Goal: Communication & Community: Answer question/provide support

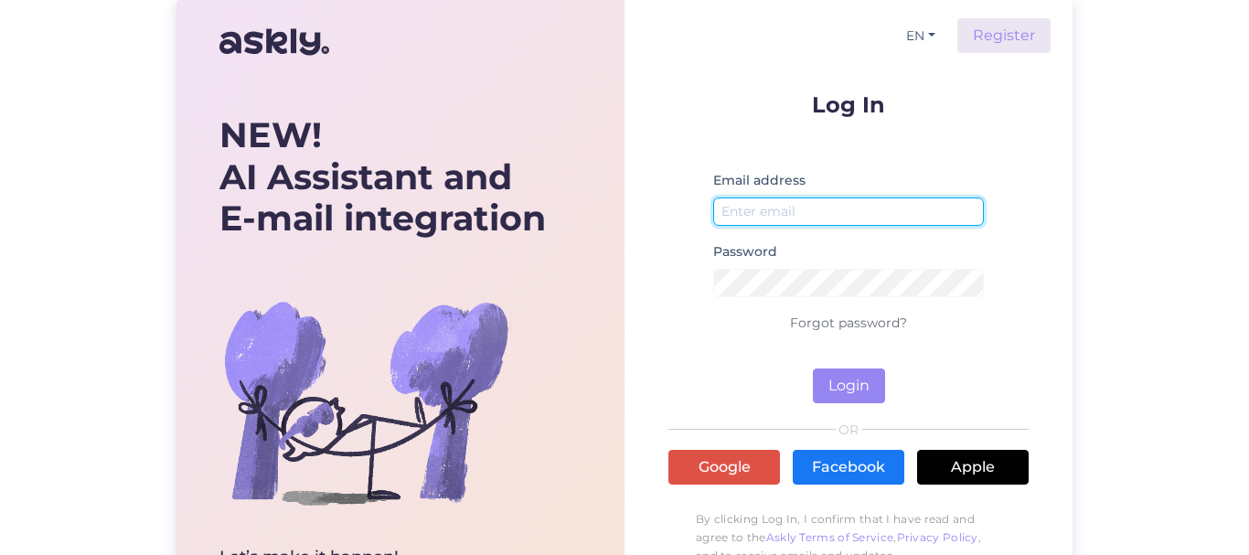
click at [810, 216] on input "email" at bounding box center [848, 212] width 271 height 28
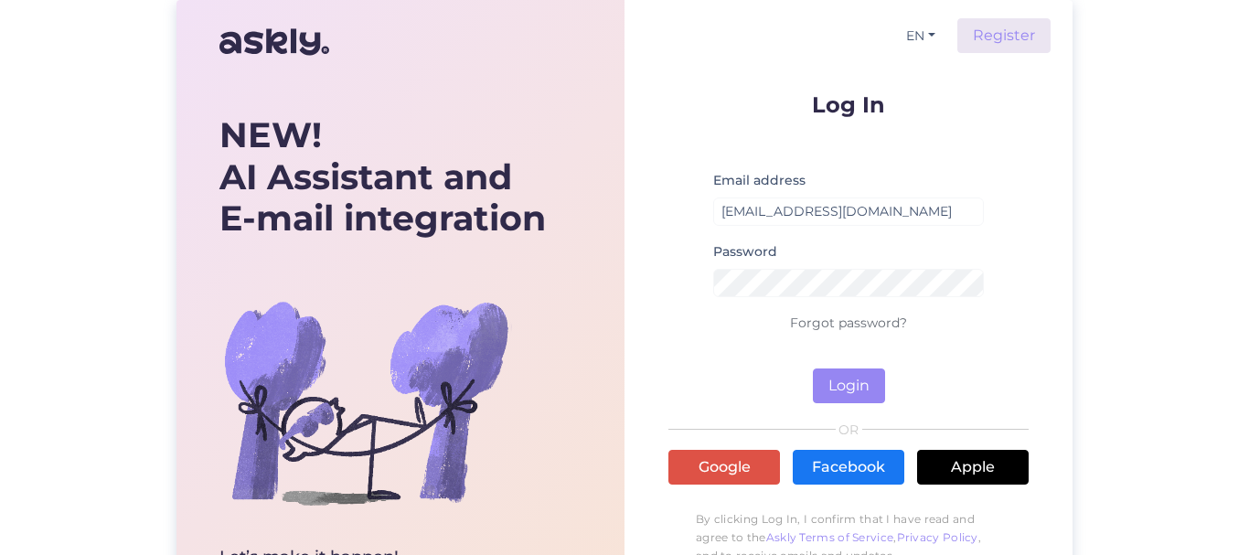
click at [802, 300] on div "Password" at bounding box center [848, 275] width 271 height 71
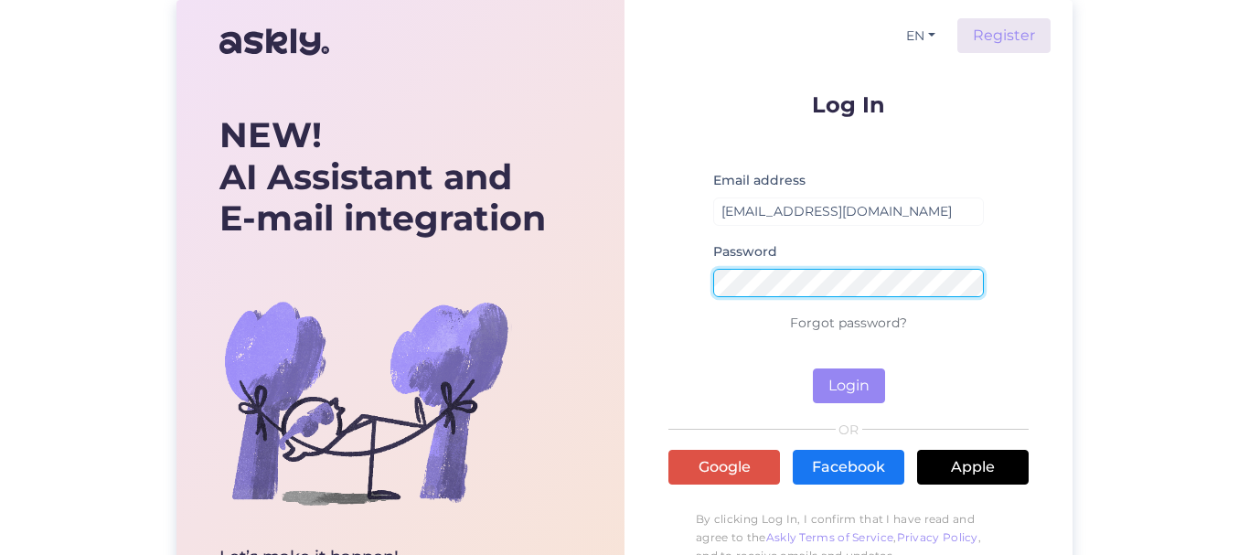
click at [813, 368] on button "Login" at bounding box center [849, 385] width 72 height 35
click at [634, 287] on div "EN Register Log In Email address [EMAIL_ADDRESS][DOMAIN_NAME] No such user Pass…" at bounding box center [849, 324] width 448 height 649
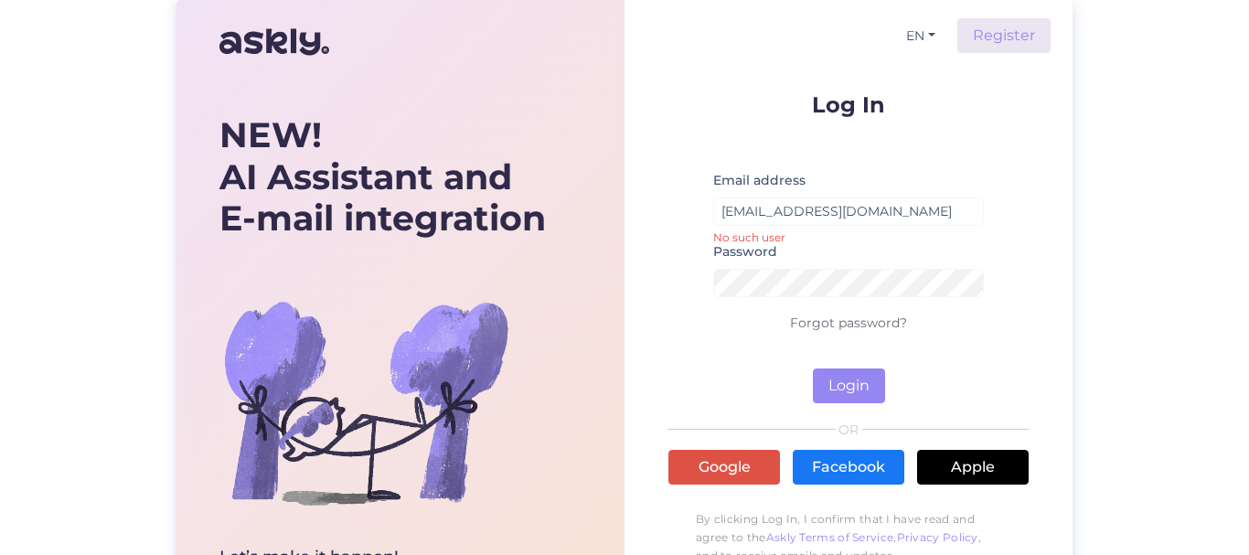
click at [1003, 201] on form "Log In Email address [EMAIL_ADDRESS][DOMAIN_NAME] No such user Password Forgot …" at bounding box center [848, 248] width 360 height 310
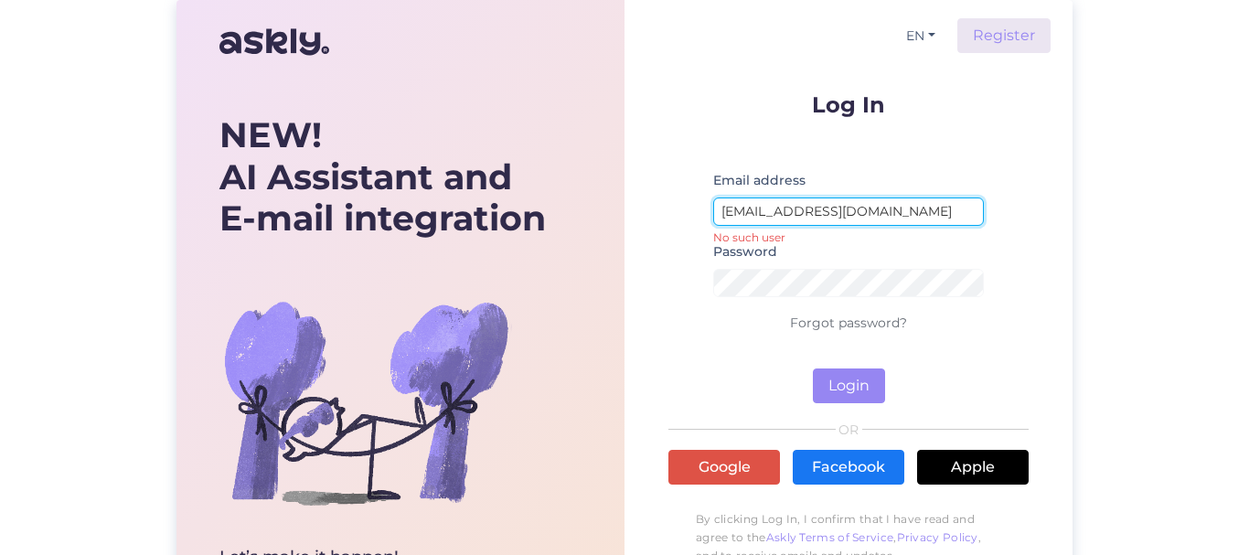
click at [755, 212] on input "[EMAIL_ADDRESS][DOMAIN_NAME]" at bounding box center [848, 212] width 271 height 28
type input "[EMAIL_ADDRESS][DOMAIN_NAME]"
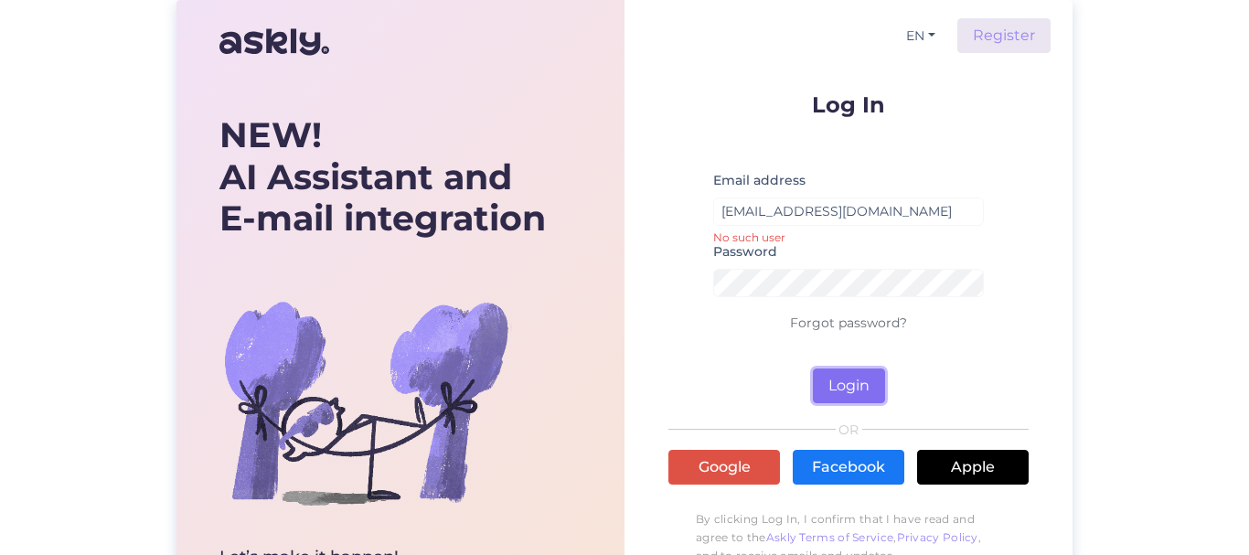
click at [843, 386] on button "Login" at bounding box center [849, 385] width 72 height 35
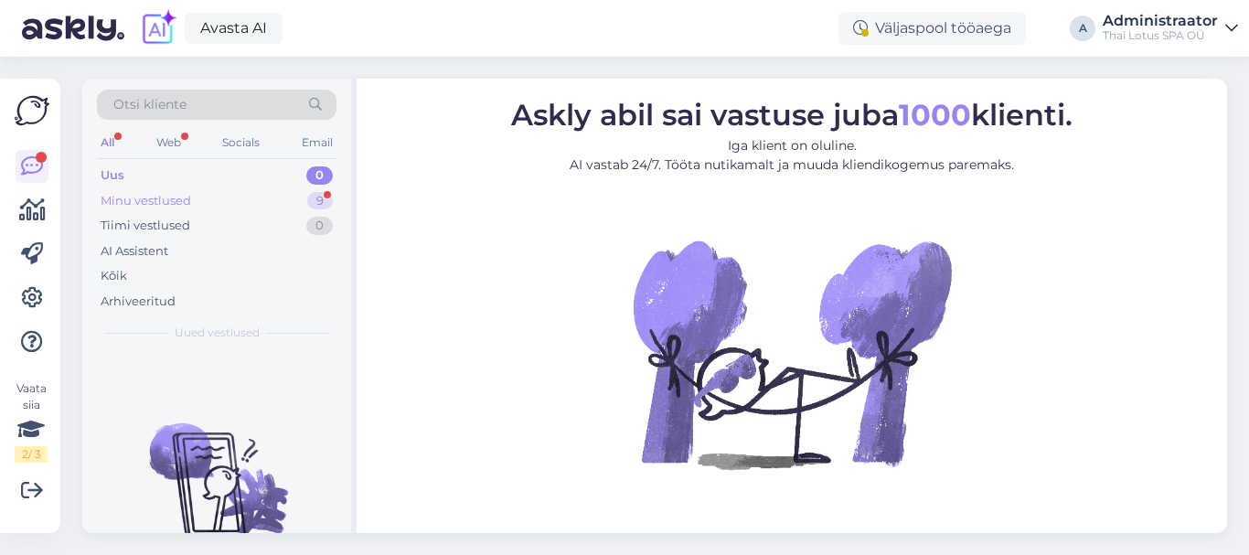
click at [188, 199] on div "Minu vestlused" at bounding box center [146, 201] width 91 height 18
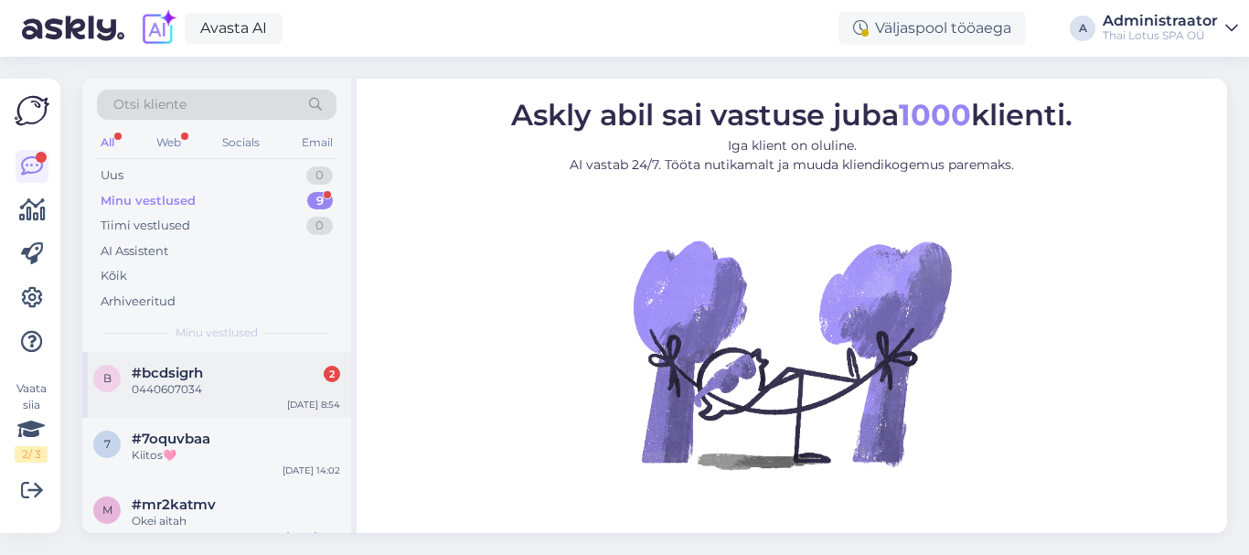
click at [166, 383] on div "0440607034" at bounding box center [236, 389] width 208 height 16
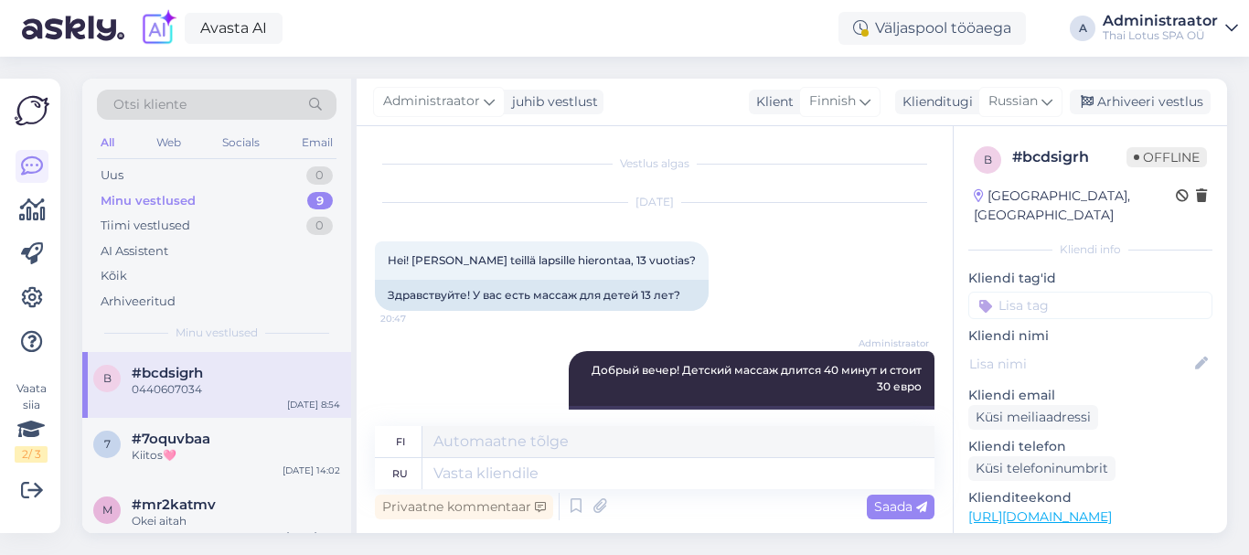
scroll to position [1721, 0]
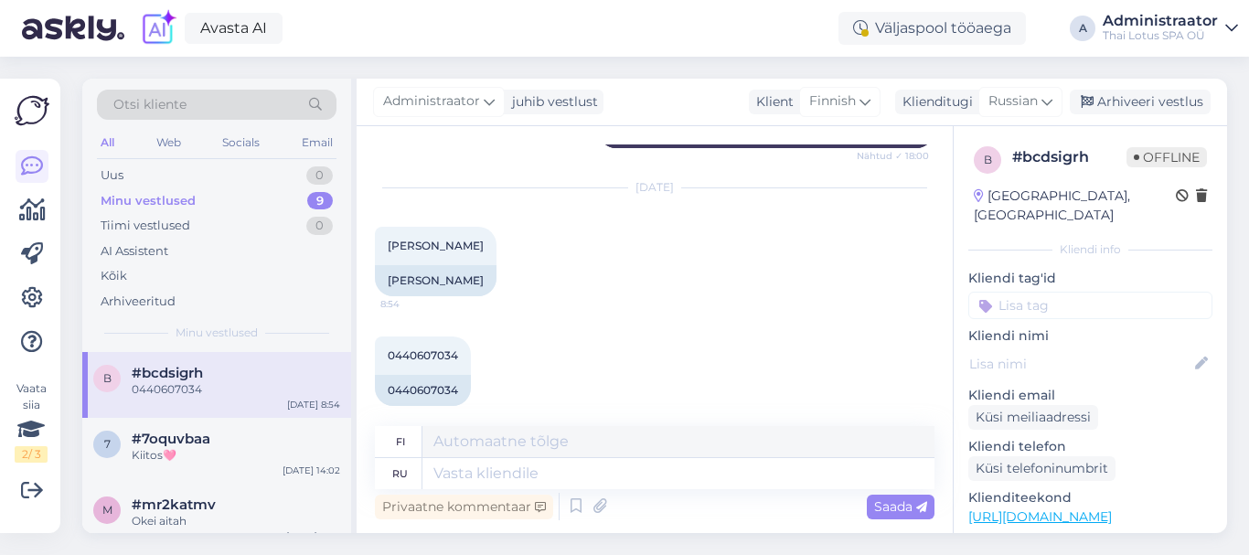
click at [1174, 76] on div "Otsi kliente All Web Socials Email Uus 0 Minu vestlused 9 Tiimi vestlused 0 AI …" at bounding box center [660, 306] width 1178 height 498
click at [551, 481] on textarea at bounding box center [678, 473] width 512 height 31
type textarea "Than"
type textarea "Kuin"
type textarea "Than you"
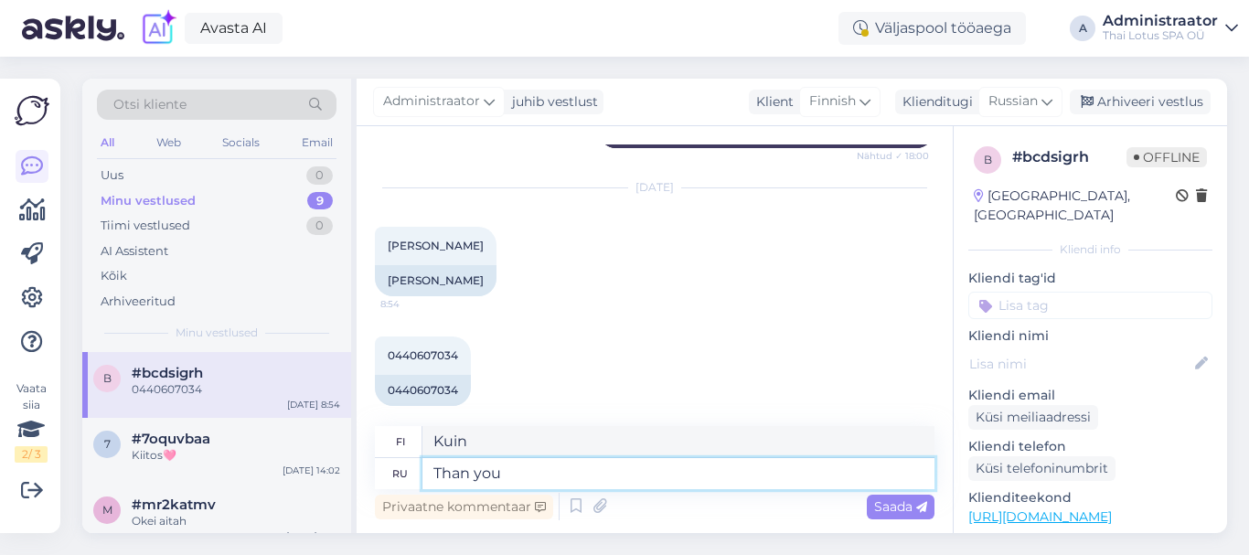
type textarea "Kuin sinä"
type textarea "Than you! S"
type textarea "Kuin sinä!"
type textarea "Than you! See"
type textarea "Kuin sinä! Näetkö?"
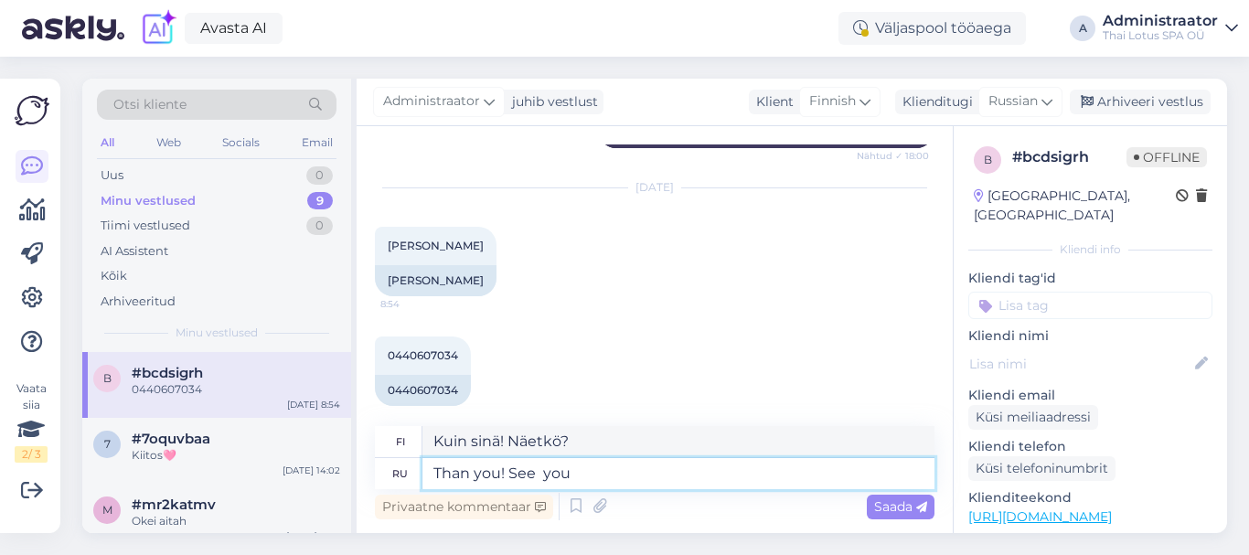
type textarea "Than you! See you"
type textarea "Kiitos sinulle! Nähdään!"
type textarea "Than you! See you soon"
type textarea "Kiitos sinulle! Nähdään pian"
type textarea "Than you! See you soon!"
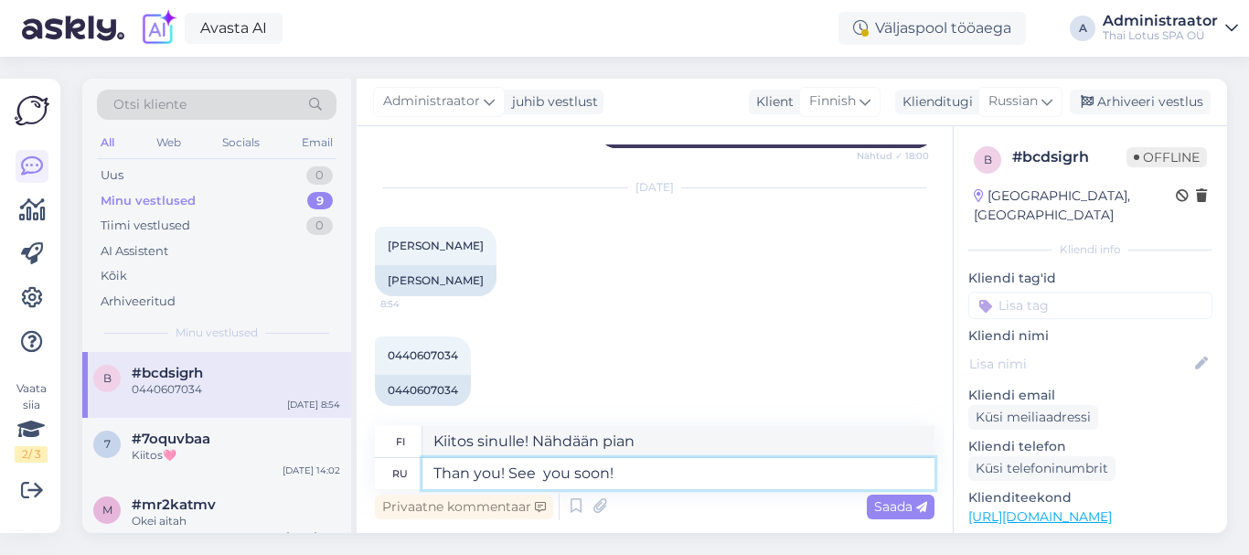
type textarea "Kiitos sinulle! Nähdään pian!"
click at [505, 477] on textarea "Than you! See you soon!" at bounding box center [678, 473] width 512 height 31
type textarea "Than you. See you soon!"
type textarea "Kiitos sinulle. Nähdään pian!"
type textarea "Than you. See you soon!"
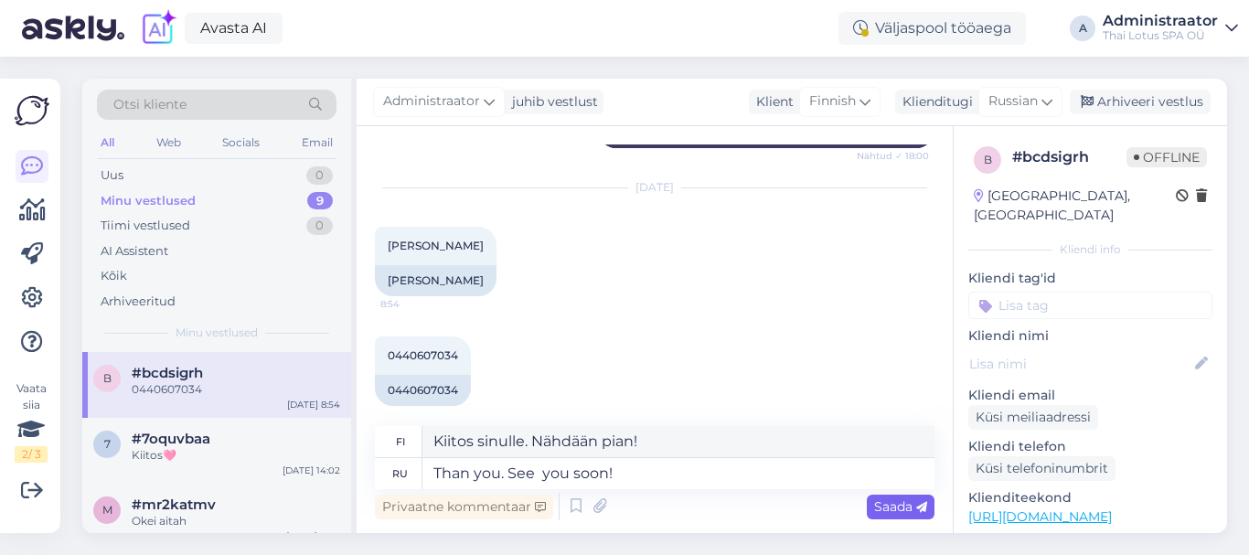
click at [886, 507] on span "Saada" at bounding box center [900, 506] width 53 height 16
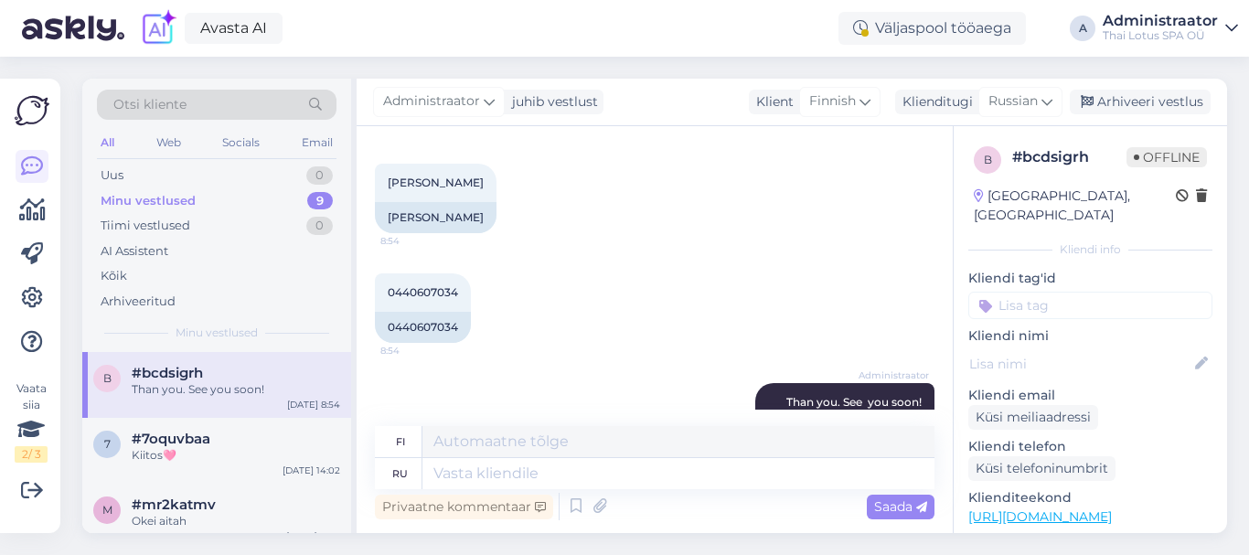
scroll to position [1831, 0]
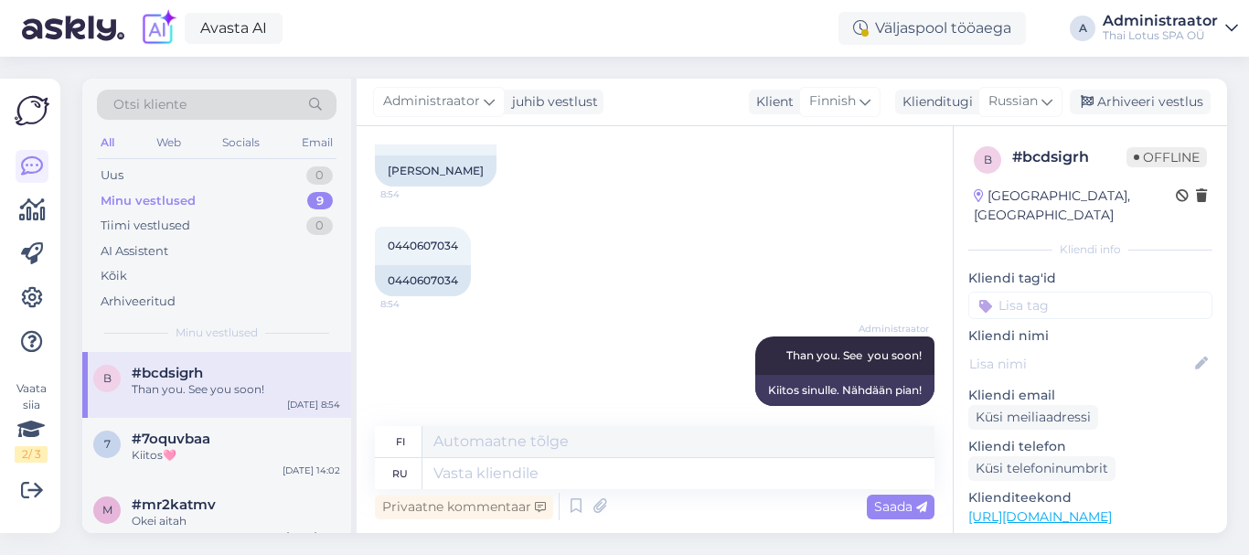
click at [149, 205] on div "Minu vestlused" at bounding box center [148, 201] width 95 height 18
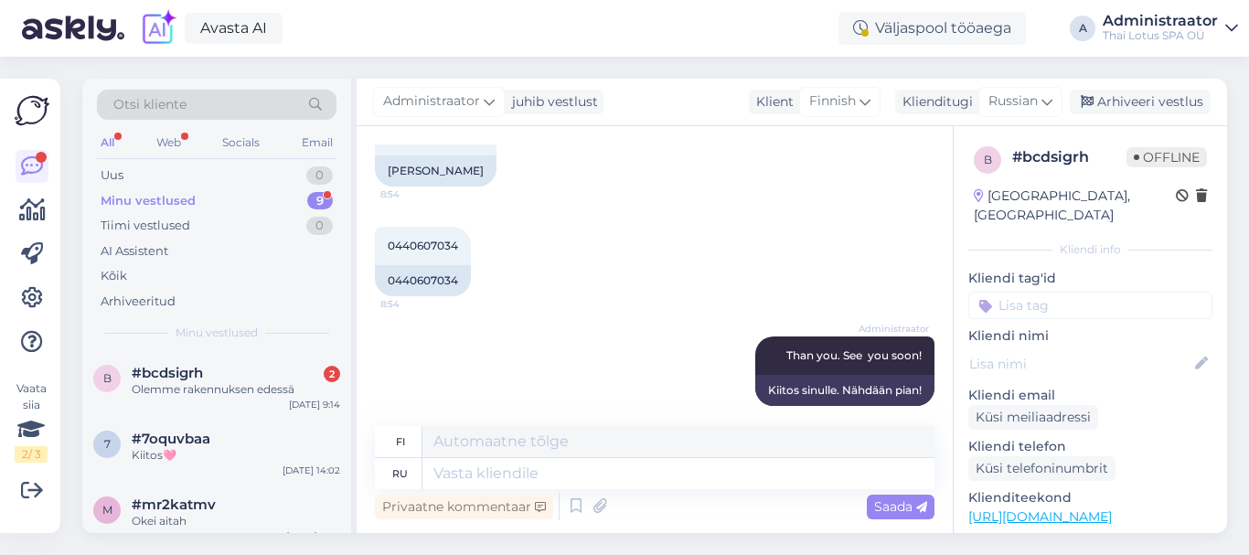
scroll to position [2050, 0]
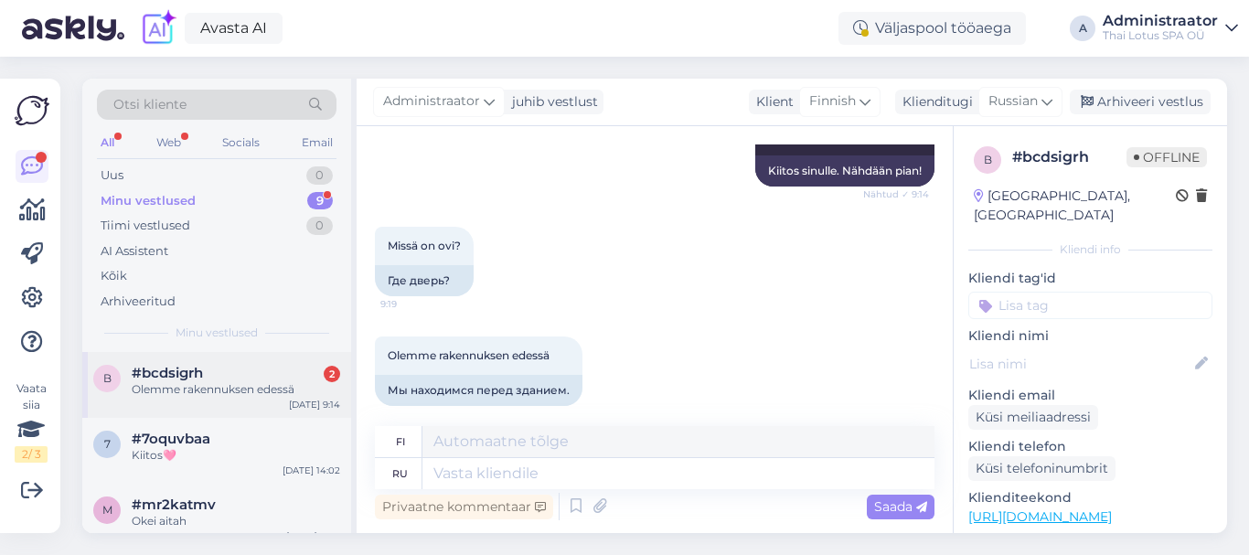
click at [172, 382] on div "Olemme rakennuksen edessä" at bounding box center [236, 389] width 208 height 16
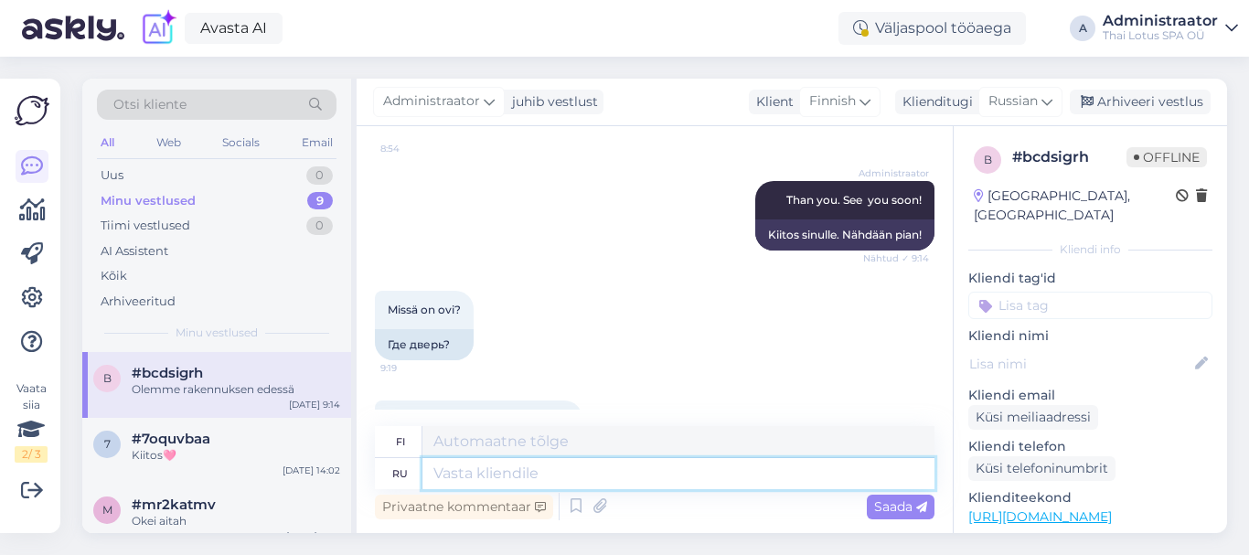
click at [518, 471] on textarea at bounding box center [678, 473] width 512 height 31
